Goal: Task Accomplishment & Management: Complete application form

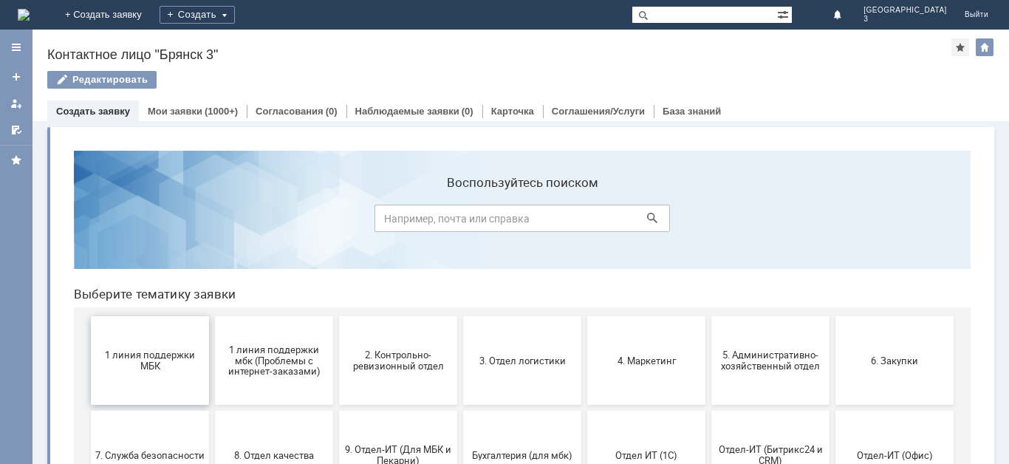
click at [155, 363] on span "1 линия поддержки МБК" at bounding box center [149, 360] width 109 height 22
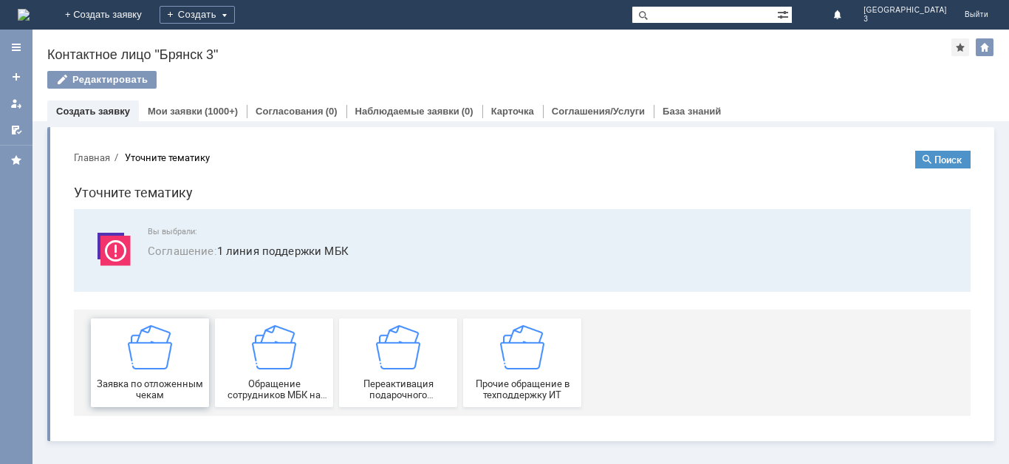
click at [180, 355] on div "Заявка по отложенным чекам" at bounding box center [149, 362] width 109 height 75
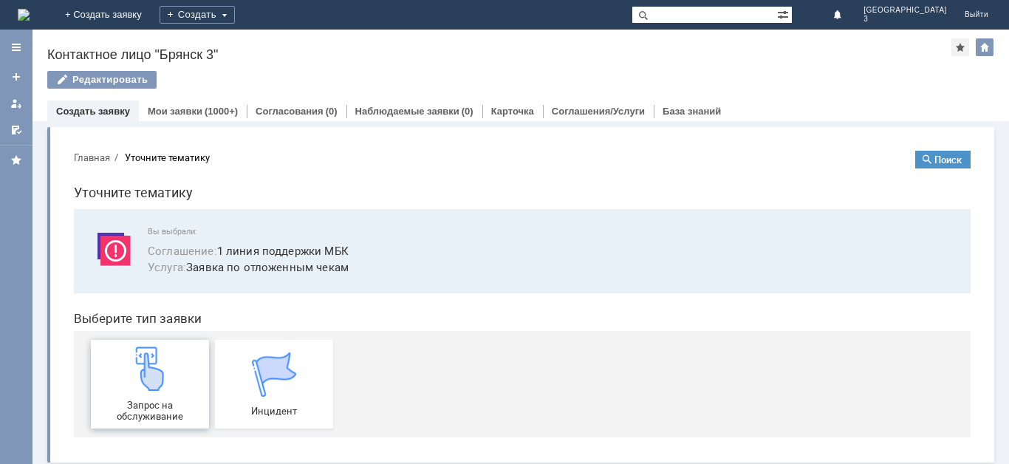
click at [152, 389] on img at bounding box center [150, 368] width 44 height 44
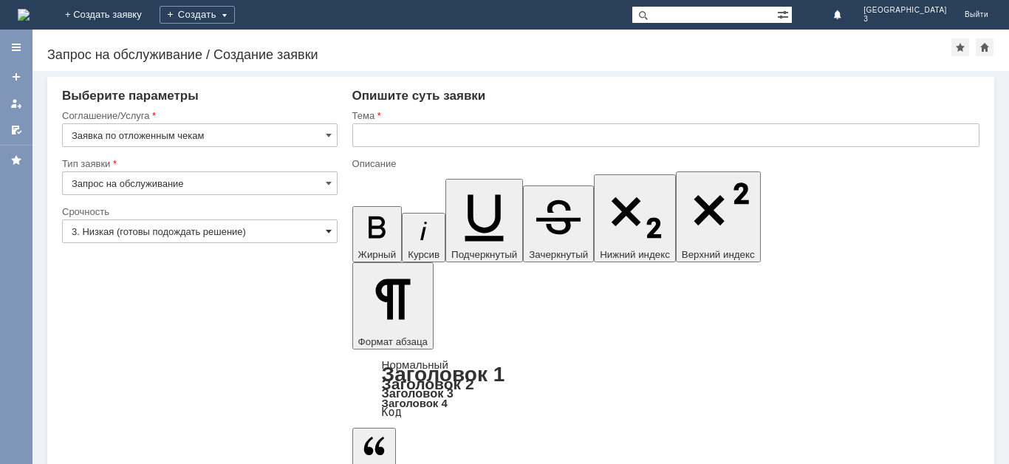
click at [326, 233] on span at bounding box center [329, 231] width 6 height 12
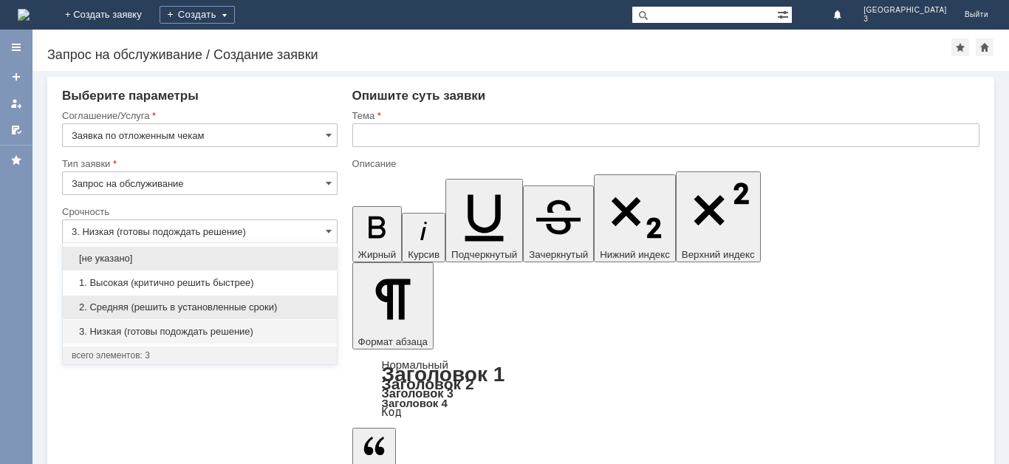
click at [249, 307] on span "2. Средняя (решить в установленные сроки)" at bounding box center [200, 307] width 256 height 12
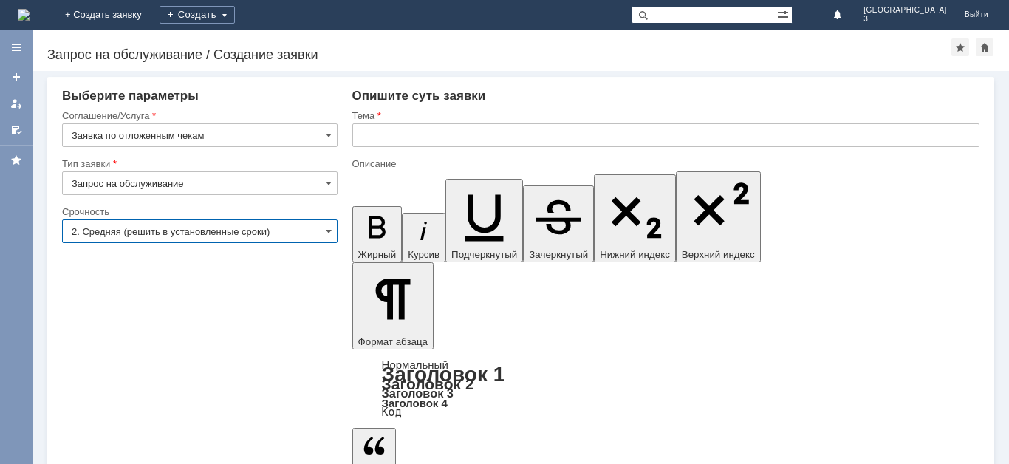
type input "2. Средняя (решить в установленные сроки)"
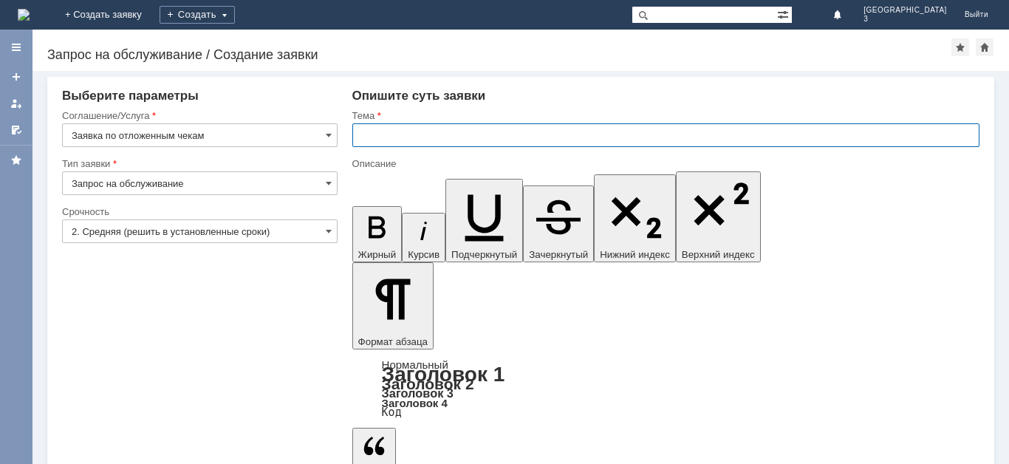
click at [418, 132] on input "text" at bounding box center [665, 135] width 627 height 24
type input "отл чек"
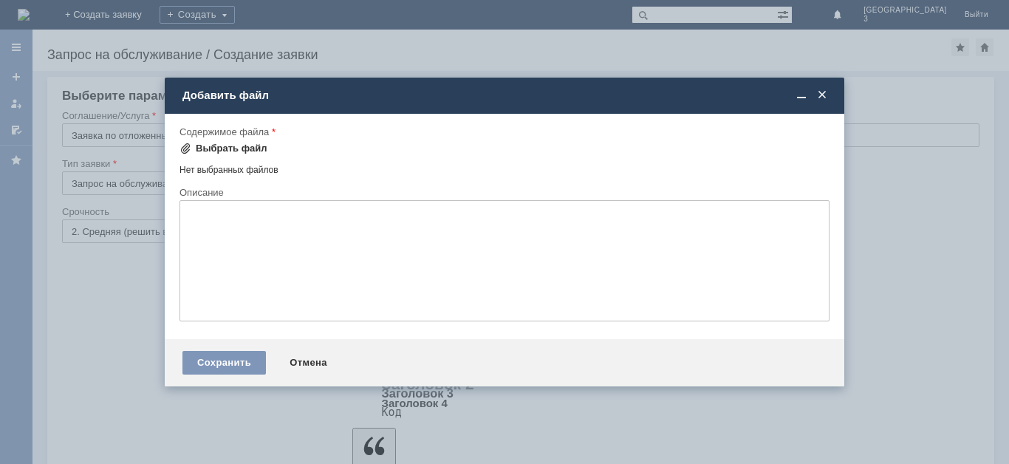
click at [183, 148] on span at bounding box center [185, 149] width 12 height 12
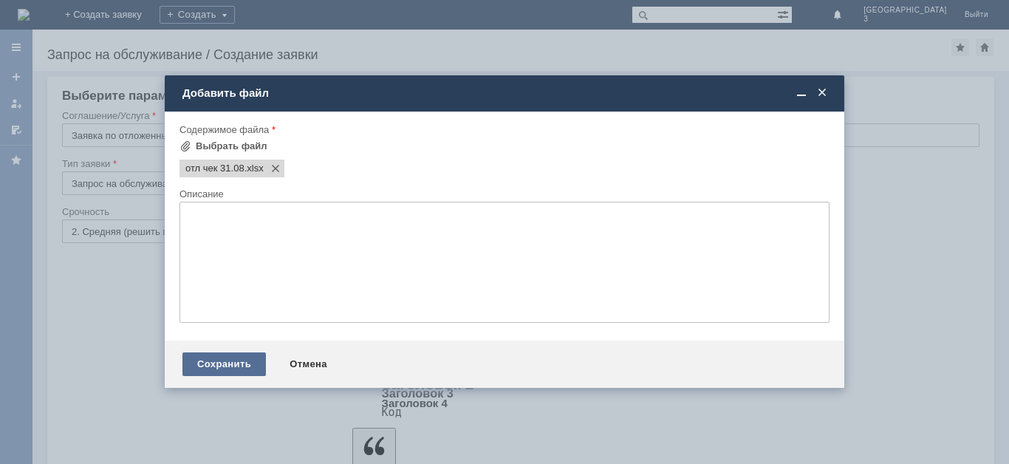
click at [248, 359] on div "Сохранить" at bounding box center [223, 364] width 83 height 24
